Goal: Information Seeking & Learning: Get advice/opinions

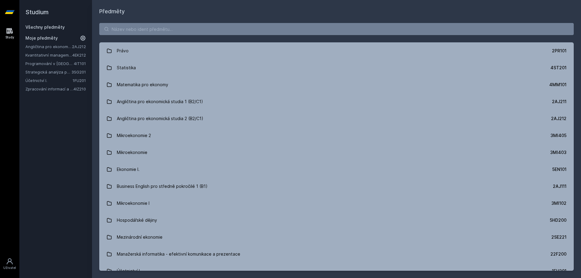
click at [54, 80] on link "Účetnictví I." at bounding box center [48, 80] width 47 height 6
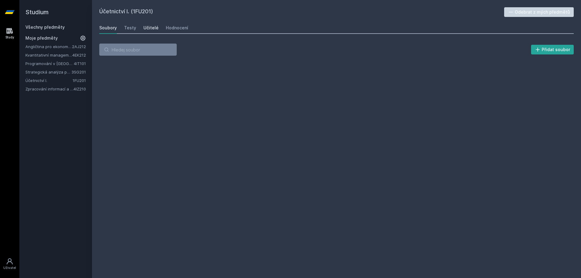
click at [155, 26] on div "Učitelé" at bounding box center [150, 28] width 15 height 6
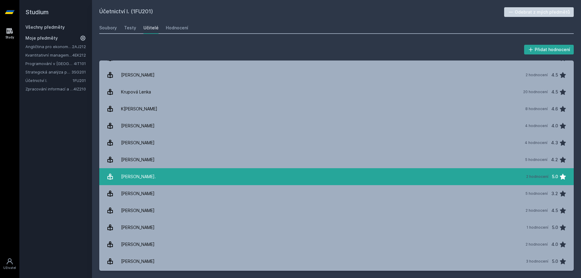
scroll to position [358, 0]
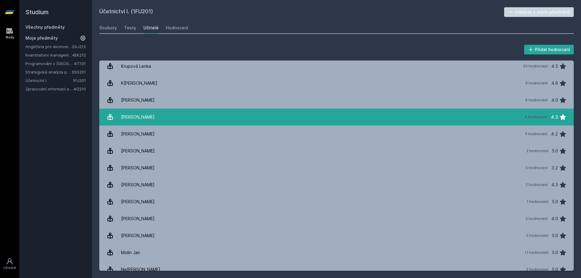
click at [246, 121] on link "[PERSON_NAME] 4 hodnocení 4.3" at bounding box center [336, 117] width 474 height 17
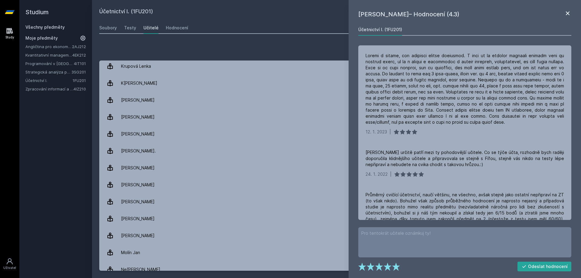
click at [565, 11] on icon at bounding box center [567, 13] width 7 height 7
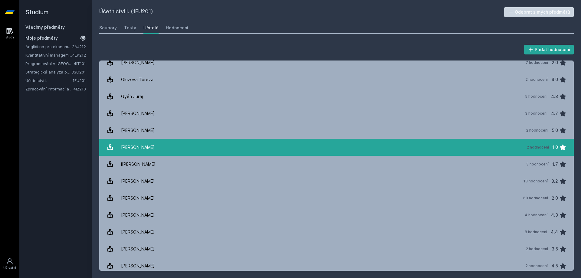
scroll to position [201, 0]
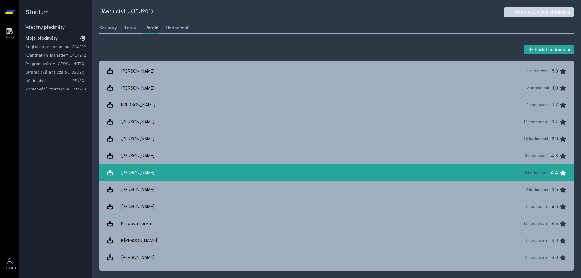
click at [243, 174] on link "Jošt Marek 8 hodnocení 4.4" at bounding box center [336, 172] width 474 height 17
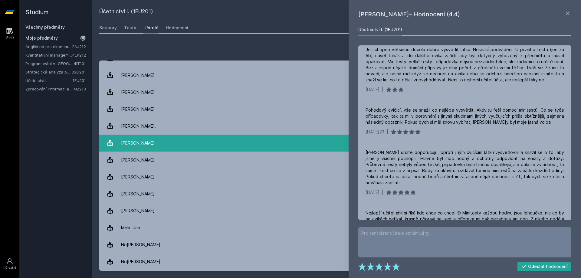
scroll to position [383, 0]
click at [222, 89] on link "[PERSON_NAME] 4 hodnocení 4.3" at bounding box center [336, 92] width 474 height 17
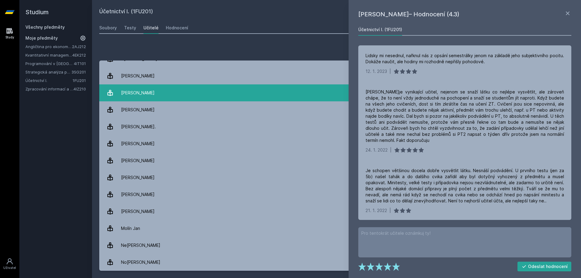
click at [200, 94] on link "[PERSON_NAME] 4 hodnocení 4.3" at bounding box center [336, 92] width 474 height 17
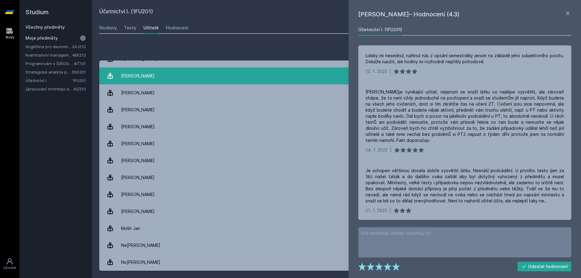
click at [191, 74] on link "Lukeš Jáchym 4 hodnocení 4.0" at bounding box center [336, 75] width 474 height 17
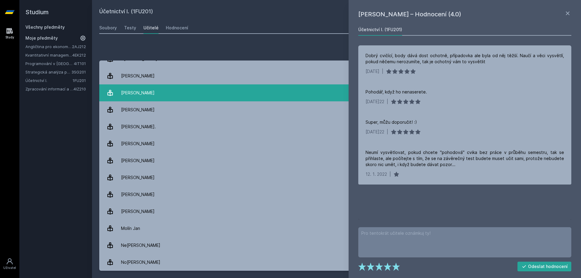
click at [197, 89] on link "[PERSON_NAME] 4 hodnocení 4.3" at bounding box center [336, 92] width 474 height 17
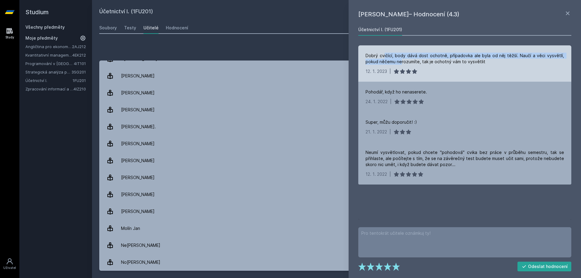
drag, startPoint x: 383, startPoint y: 56, endPoint x: 400, endPoint y: 62, distance: 18.3
click at [400, 62] on div "Dobrý cvičící, body dává dost ochotně, případovka ale byla od něj těžší. Naučí …" at bounding box center [464, 59] width 198 height 12
click at [401, 79] on div "Dobrý cvičící, body dává dost ochotně, případovka ale byla od něj těžší. Naučí …" at bounding box center [464, 63] width 213 height 36
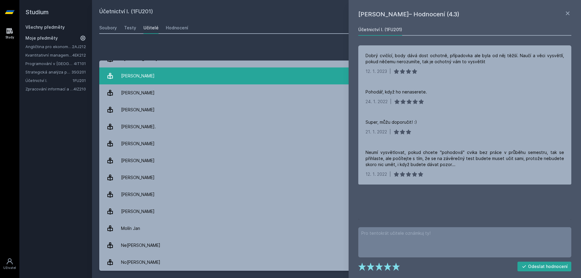
click at [167, 82] on link "Lukeš Jáchym 4 hodnocení 4.0" at bounding box center [336, 75] width 474 height 17
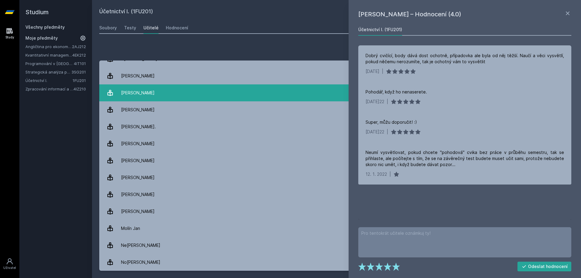
click at [170, 96] on link "[PERSON_NAME] 4 hodnocení 4.3" at bounding box center [336, 92] width 474 height 17
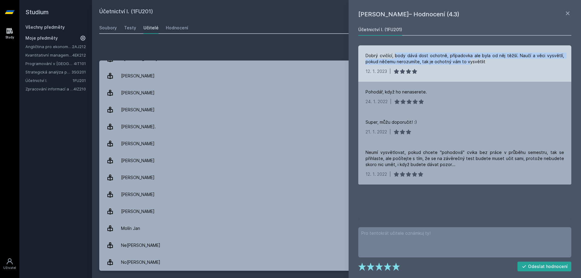
drag, startPoint x: 396, startPoint y: 54, endPoint x: 468, endPoint y: 59, distance: 72.4
click at [468, 59] on div "Dobrý cvičící, body dává dost ochotně, případovka ale byla od něj těžší. Naučí …" at bounding box center [464, 59] width 198 height 12
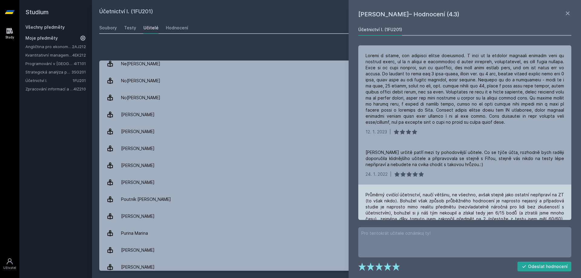
click at [423, 191] on div "Průměrný cvičící účetnictví, naučí většinu, ne všechno, avšak stejně jako ostat…" at bounding box center [464, 217] width 213 height 67
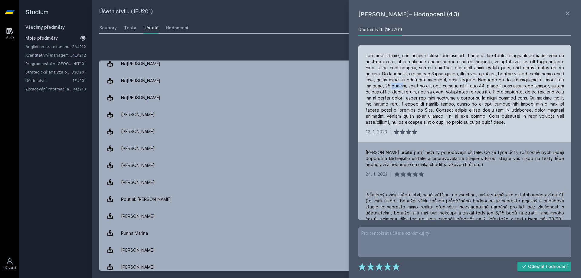
drag, startPoint x: 383, startPoint y: 85, endPoint x: 393, endPoint y: 87, distance: 9.8
click at [393, 87] on div at bounding box center [464, 89] width 198 height 73
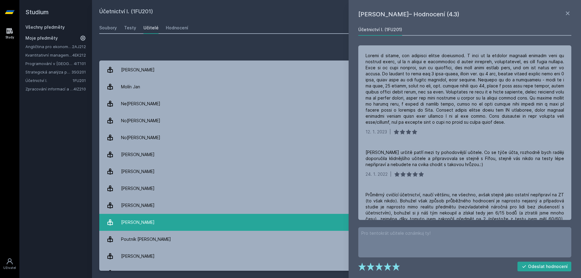
scroll to position [503, 0]
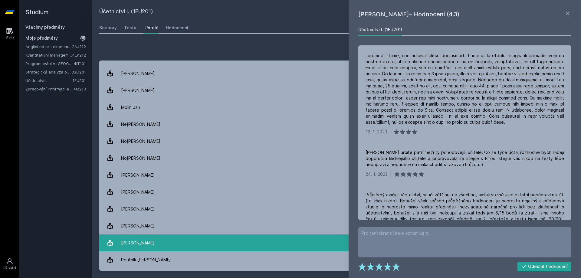
click at [265, 181] on link "Novotný Jan 4 hodnocení 3.0" at bounding box center [336, 175] width 474 height 17
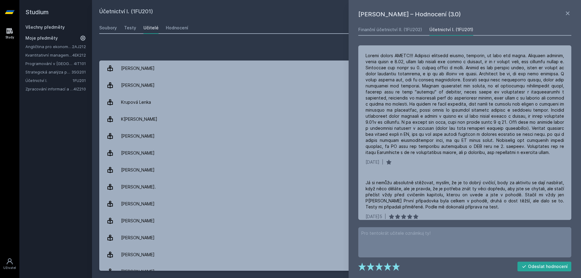
scroll to position [322, 0]
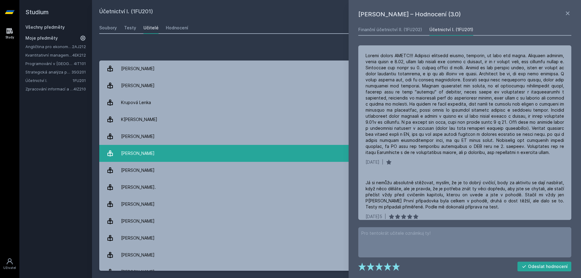
click at [249, 152] on link "[PERSON_NAME] 4 hodnocení 4.3" at bounding box center [336, 153] width 474 height 17
click at [256, 146] on link "[PERSON_NAME] 4 hodnocení 4.3" at bounding box center [336, 153] width 474 height 17
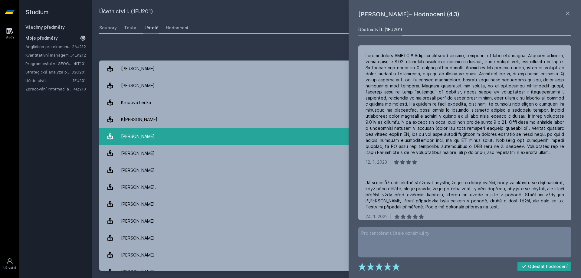
click at [251, 135] on link "Lukeš Jáchym 4 hodnocení 4.0" at bounding box center [336, 136] width 474 height 17
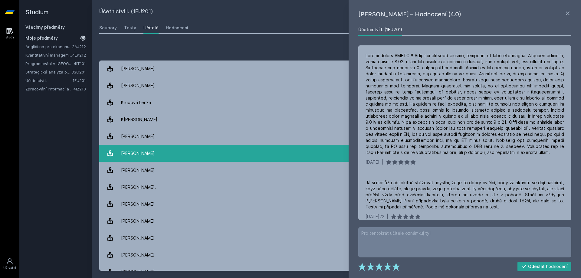
click at [259, 148] on link "[PERSON_NAME] 4 hodnocení 4.3" at bounding box center [336, 153] width 474 height 17
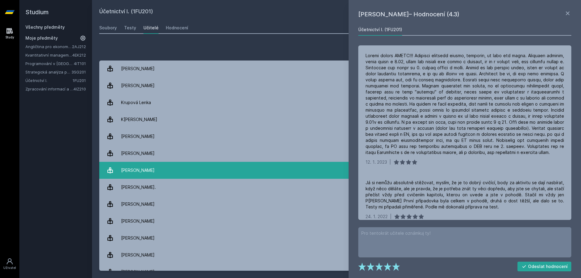
click at [266, 174] on link "Marhounová Jaroslava 5 hodnocení 4.2" at bounding box center [336, 170] width 474 height 17
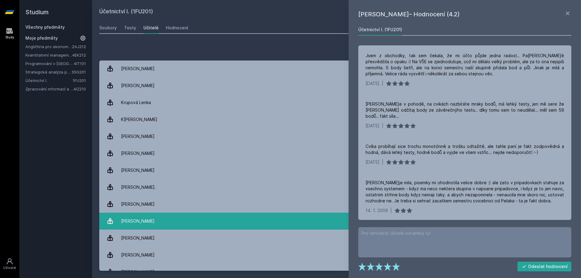
click at [278, 221] on link "Mikeš jan 2 hodnocení 4.5" at bounding box center [336, 221] width 474 height 17
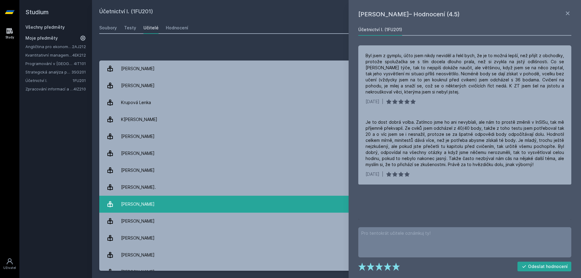
click at [273, 201] on link "Martiník Karel 5 hodnocení 3.2" at bounding box center [336, 204] width 474 height 17
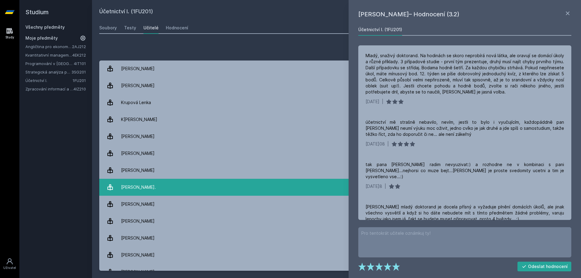
click at [266, 186] on link "Martin Ing. 2 hodnocení 5.0" at bounding box center [336, 187] width 474 height 17
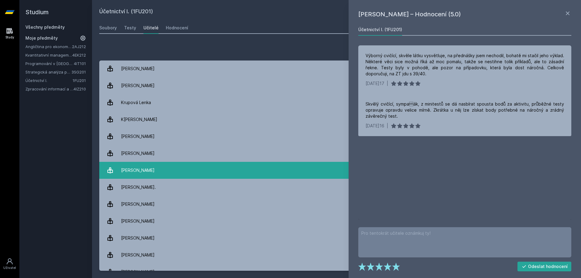
click at [256, 165] on link "Marhounová Jaroslava 5 hodnocení 4.2" at bounding box center [336, 170] width 474 height 17
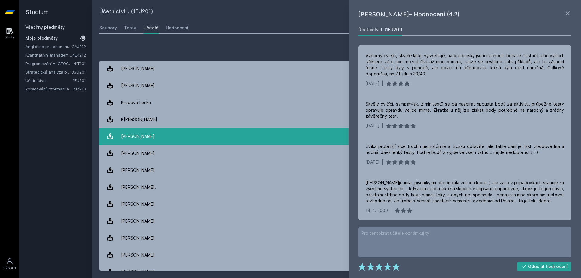
click at [250, 144] on link "Lukeš Jáchym 4 hodnocení 4.0" at bounding box center [336, 136] width 474 height 17
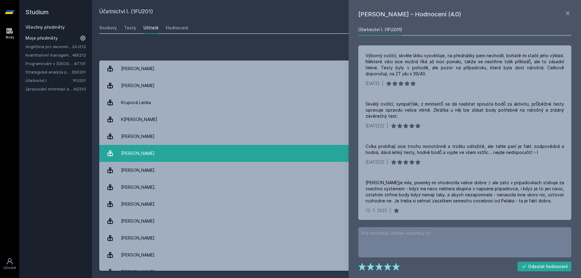
click at [256, 149] on link "[PERSON_NAME] 4 hodnocení 4.3" at bounding box center [336, 153] width 474 height 17
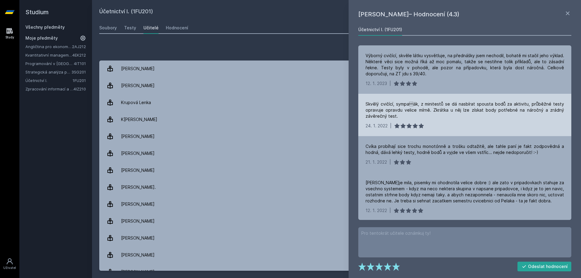
scroll to position [1, 0]
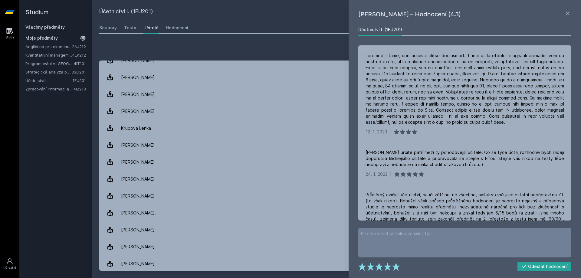
scroll to position [358, 0]
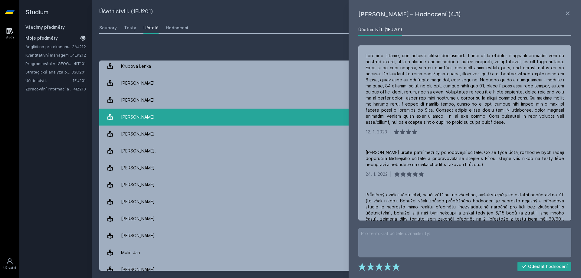
click at [200, 124] on link "[PERSON_NAME] 4 hodnocení 4.3" at bounding box center [336, 117] width 474 height 17
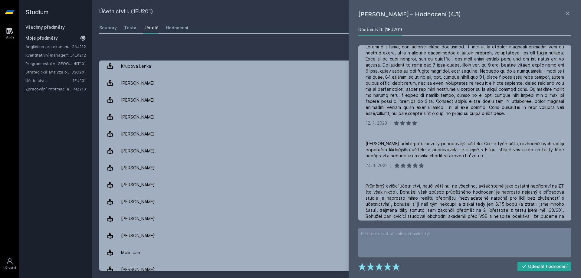
scroll to position [0, 0]
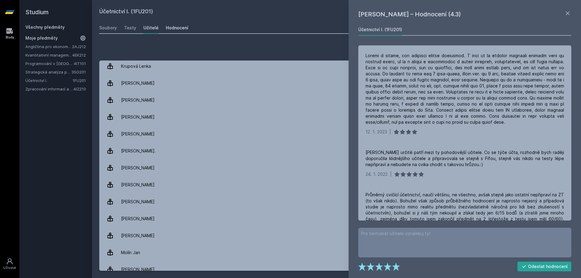
click at [184, 31] on link "Hodnocení" at bounding box center [177, 28] width 22 height 12
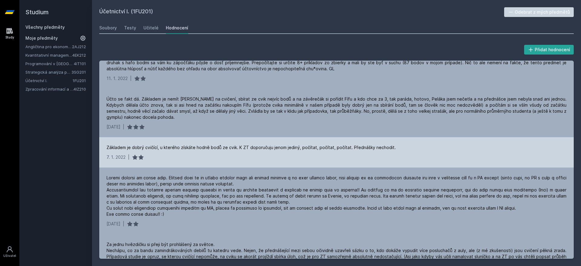
scroll to position [746, 0]
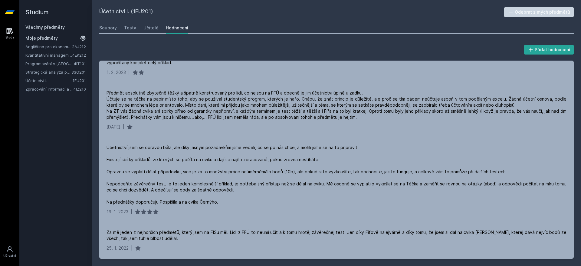
click at [70, 64] on link "Programování v [GEOGRAPHIC_DATA]" at bounding box center [49, 63] width 48 height 6
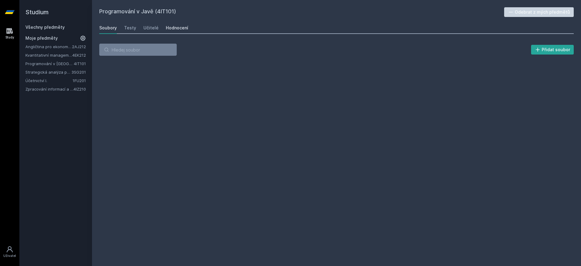
click at [175, 28] on div "Hodnocení" at bounding box center [177, 28] width 22 height 6
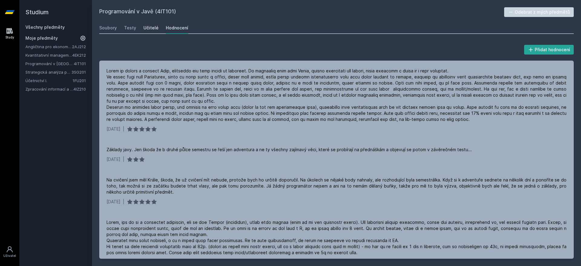
click at [151, 32] on link "Učitelé" at bounding box center [150, 28] width 15 height 12
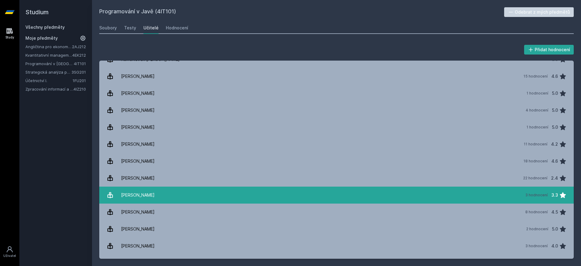
scroll to position [107, 0]
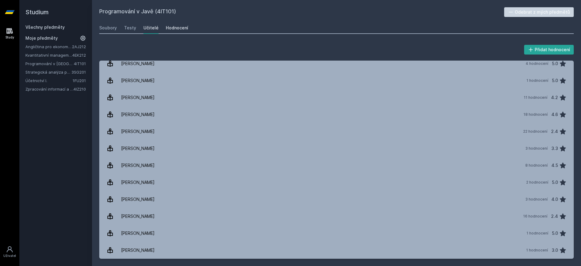
click at [171, 27] on div "Hodnocení" at bounding box center [177, 28] width 22 height 6
